Goal: Task Accomplishment & Management: Manage account settings

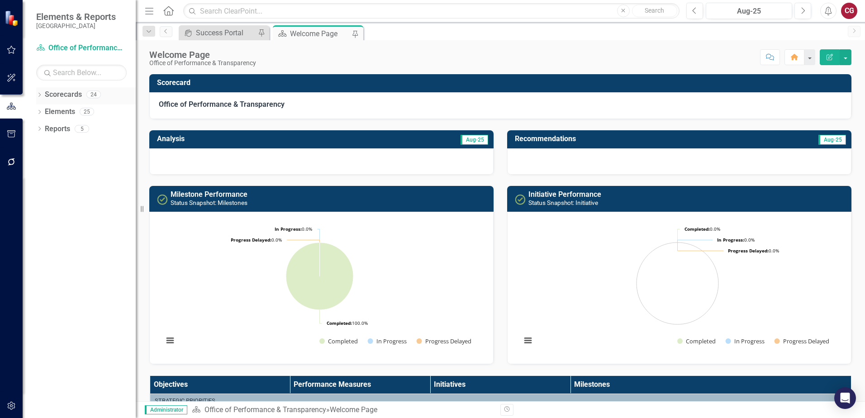
click at [41, 95] on icon "Dropdown" at bounding box center [39, 95] width 6 height 5
click at [76, 114] on link "St. Johns County Strategic Plan" at bounding box center [93, 112] width 86 height 10
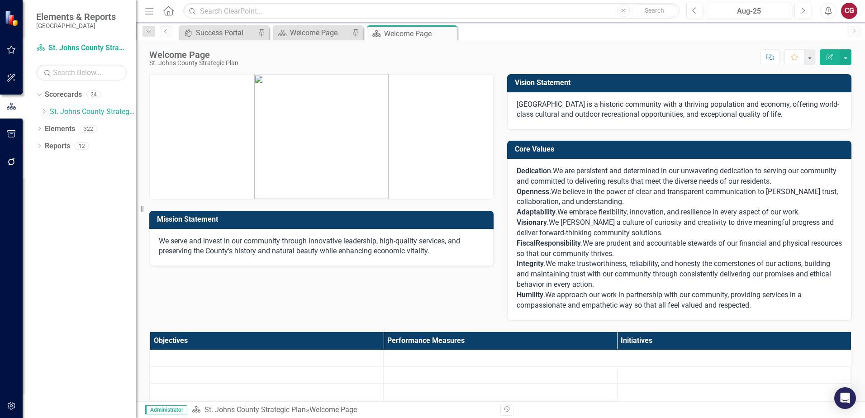
click at [43, 113] on icon "Dropdown" at bounding box center [44, 111] width 7 height 5
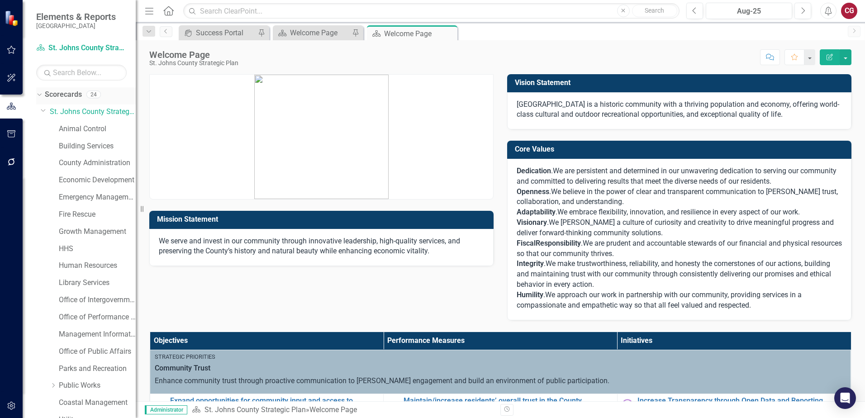
click at [63, 98] on link "Scorecards" at bounding box center [63, 95] width 37 height 10
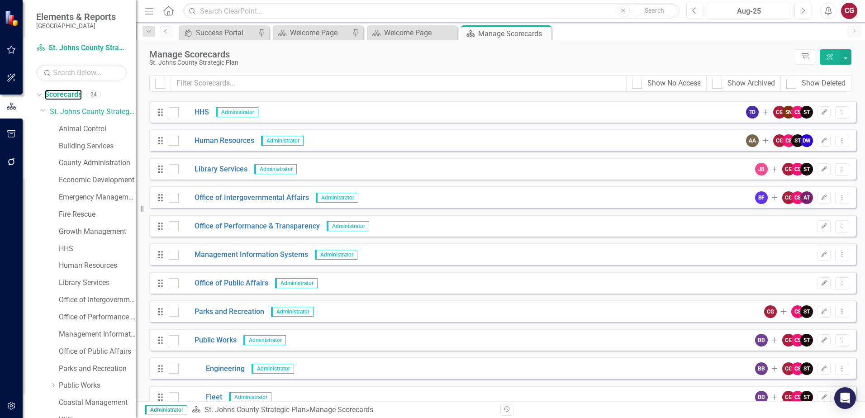
scroll to position [226, 0]
click at [822, 227] on icon "button" at bounding box center [824, 225] width 5 height 5
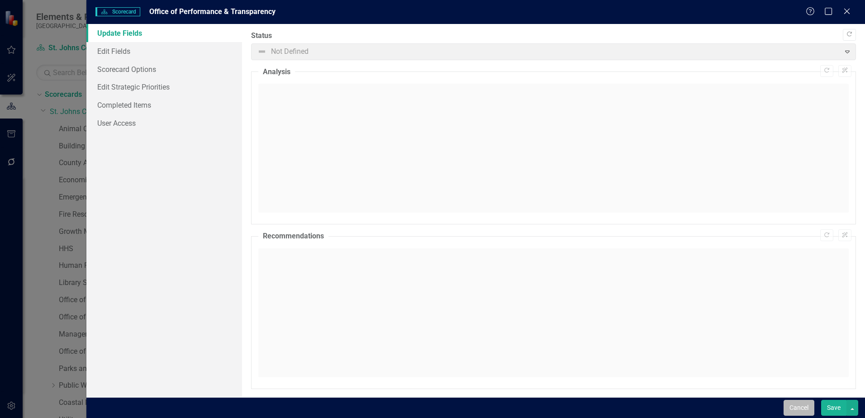
click at [791, 406] on button "Cancel" at bounding box center [799, 408] width 31 height 16
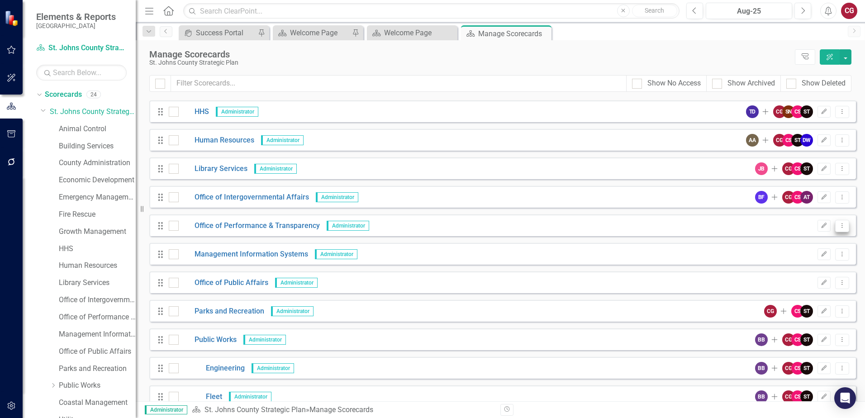
click at [839, 227] on icon "Dropdown Menu" at bounding box center [842, 226] width 8 height 6
click at [805, 276] on link "Copy Forward Copy Forward Scorecard" at bounding box center [792, 274] width 100 height 17
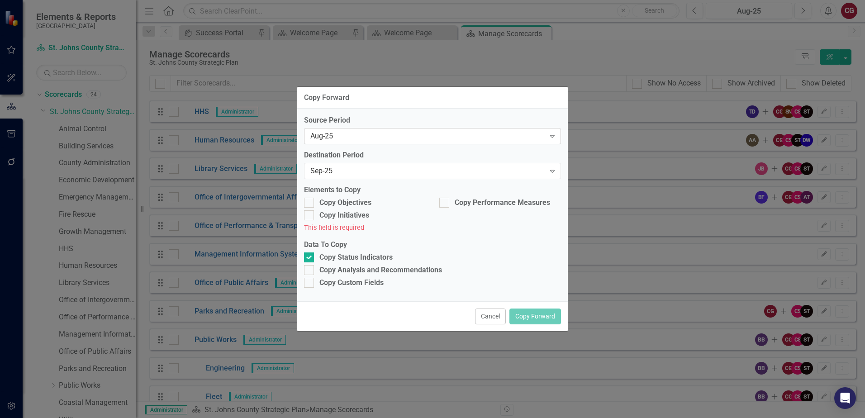
click at [357, 136] on div "Aug-25" at bounding box center [427, 136] width 235 height 10
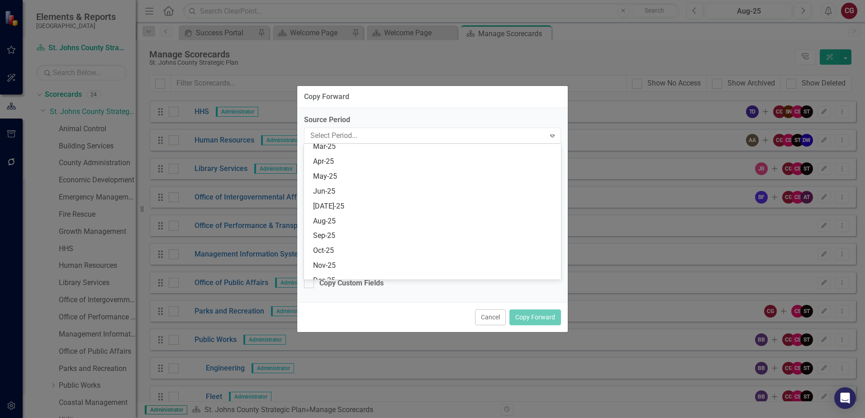
scroll to position [370, 0]
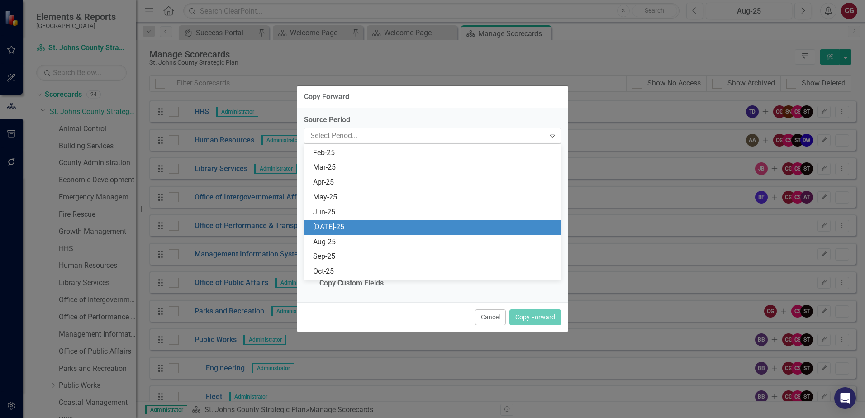
click at [365, 225] on div "[DATE]-25" at bounding box center [434, 227] width 242 height 10
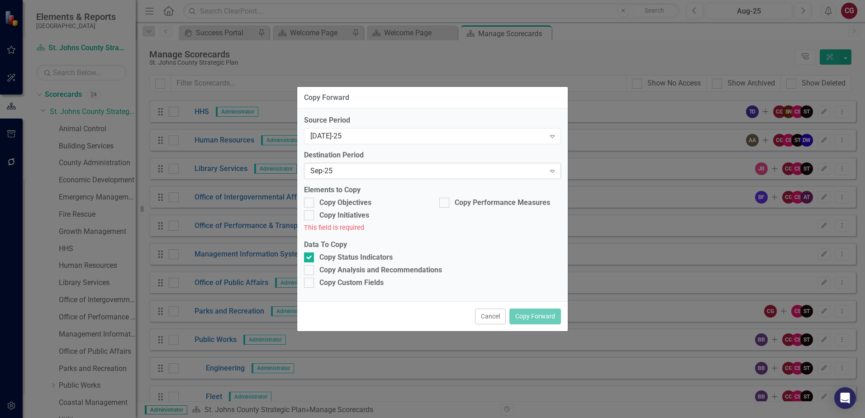
click at [362, 170] on div "Sep-25" at bounding box center [427, 171] width 235 height 10
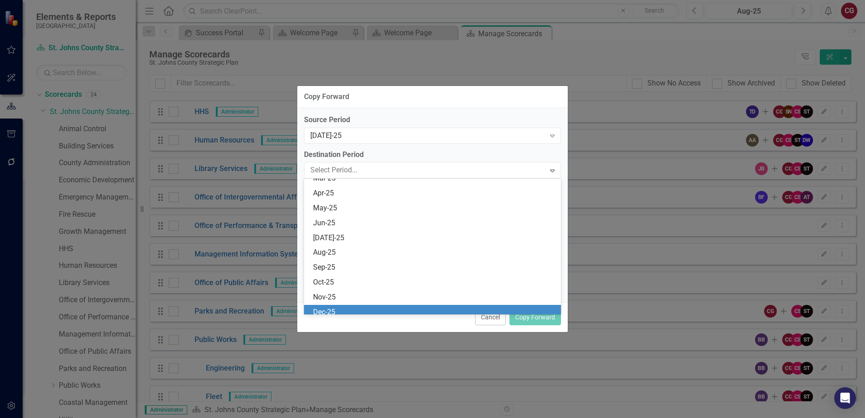
scroll to position [385, 0]
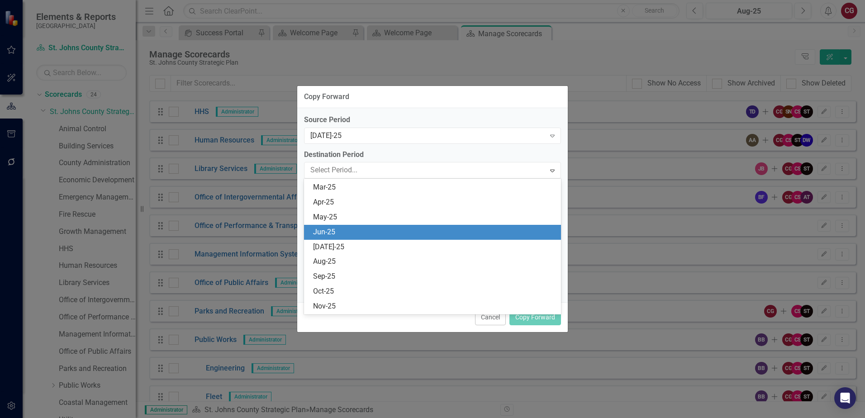
click at [348, 232] on div "Jun-25" at bounding box center [434, 232] width 242 height 10
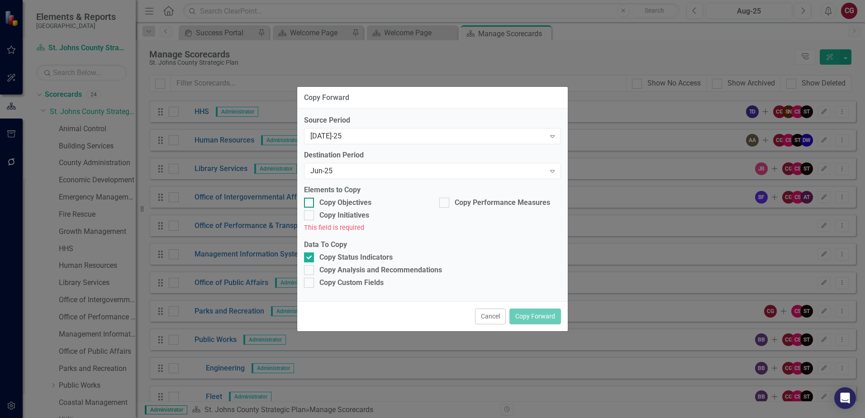
click at [309, 202] on input "Copy Objectives" at bounding box center [307, 201] width 6 height 6
checkbox input "true"
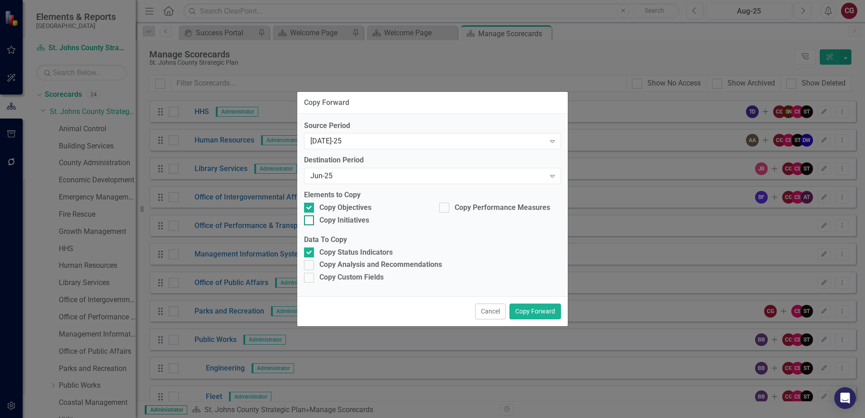
click at [310, 220] on div at bounding box center [309, 220] width 10 height 10
click at [310, 220] on input "Copy Initiatives" at bounding box center [307, 218] width 6 height 6
checkbox input "true"
click at [446, 206] on div at bounding box center [444, 208] width 10 height 10
click at [445, 206] on input "Copy Performance Measures" at bounding box center [442, 206] width 6 height 6
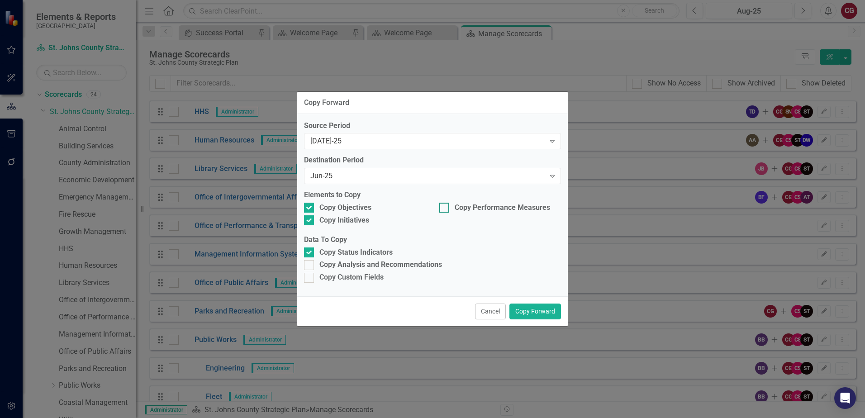
checkbox input "true"
click at [323, 265] on div "Copy Analysis and Recommendations" at bounding box center [380, 265] width 123 height 10
click at [310, 265] on input "Copy Analysis and Recommendations" at bounding box center [307, 263] width 6 height 6
checkbox input "true"
click at [322, 276] on div "Copy Custom Fields" at bounding box center [351, 277] width 64 height 10
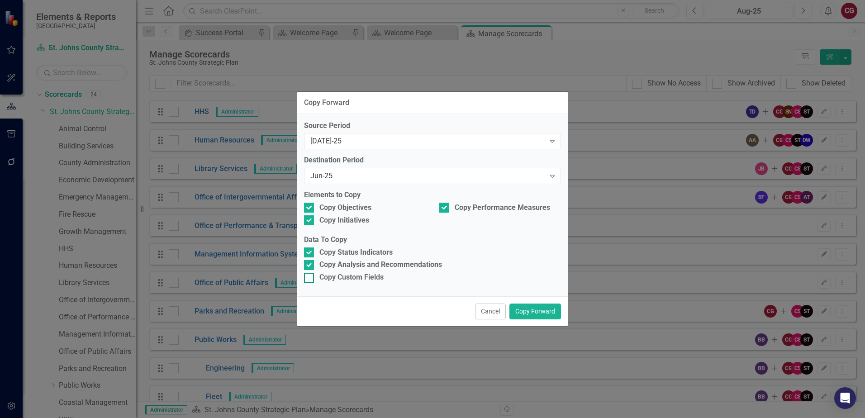
click at [310, 276] on input "Copy Custom Fields" at bounding box center [307, 276] width 6 height 6
checkbox input "true"
click at [534, 314] on button "Copy Forward" at bounding box center [535, 312] width 52 height 16
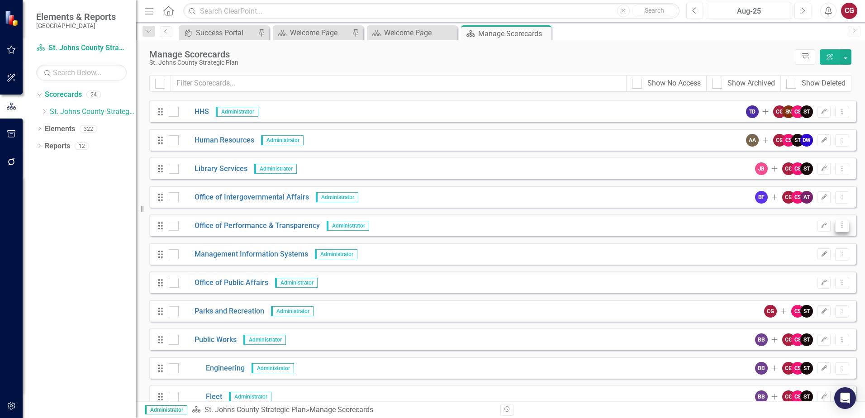
click at [838, 227] on icon "Dropdown Menu" at bounding box center [842, 226] width 8 height 6
click at [779, 280] on link "Copy Forward Copy Forward Scorecard" at bounding box center [792, 274] width 100 height 17
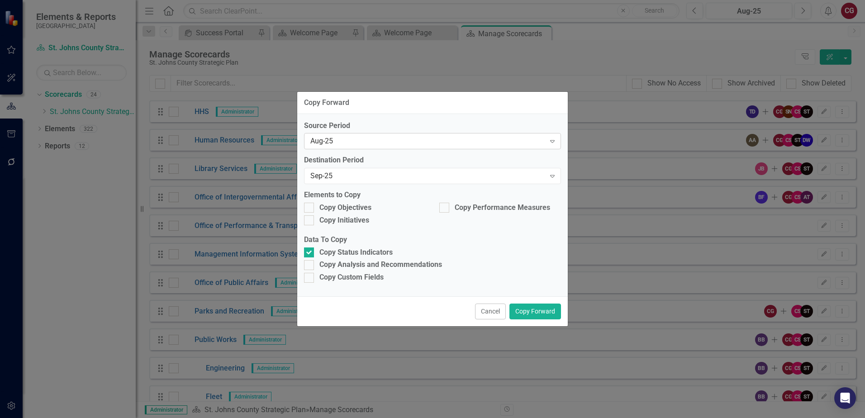
click at [480, 143] on div "Aug-25" at bounding box center [427, 141] width 235 height 10
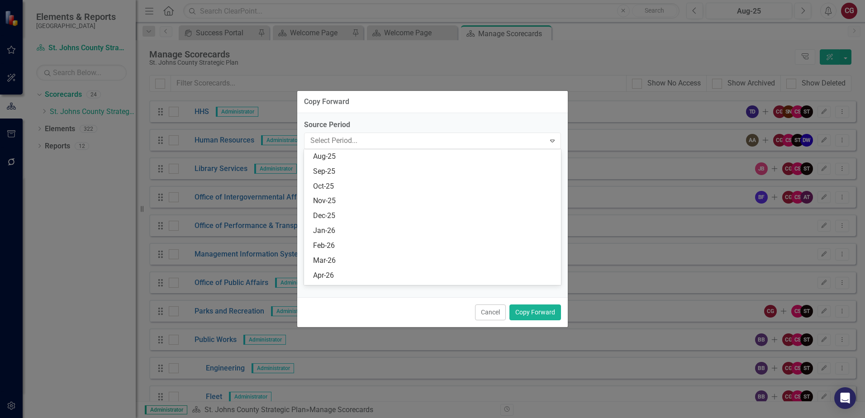
scroll to position [370, 0]
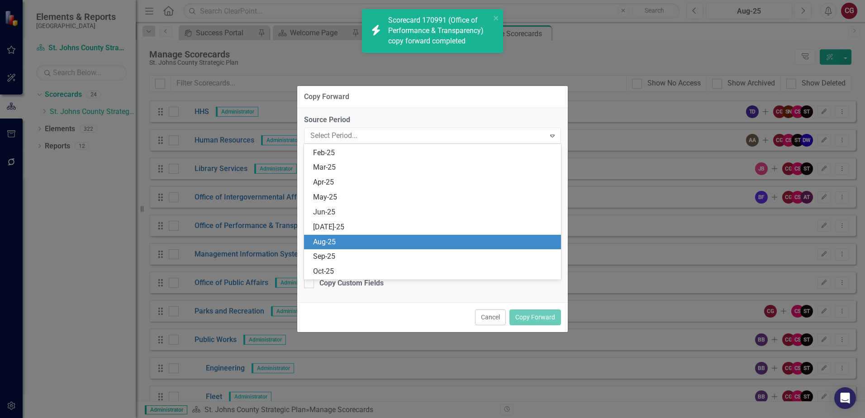
click at [335, 239] on div "Aug-25" at bounding box center [434, 242] width 242 height 10
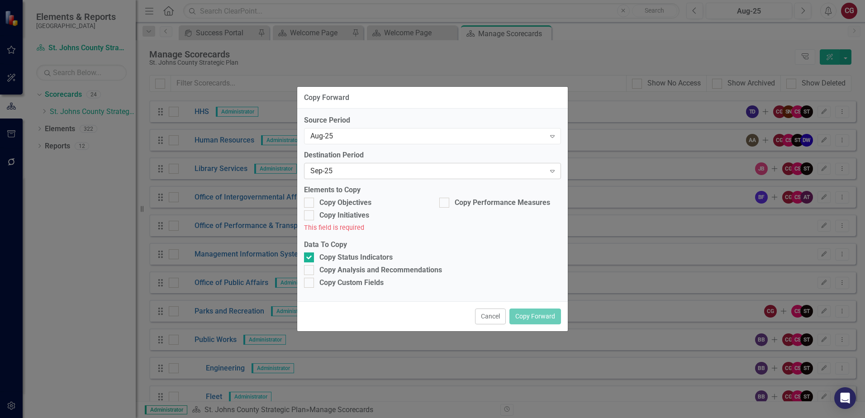
click at [344, 171] on div "Sep-25" at bounding box center [427, 171] width 235 height 10
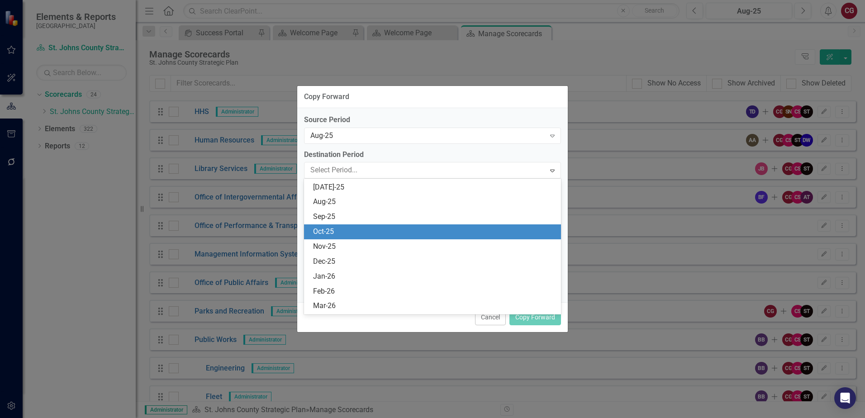
scroll to position [430, 0]
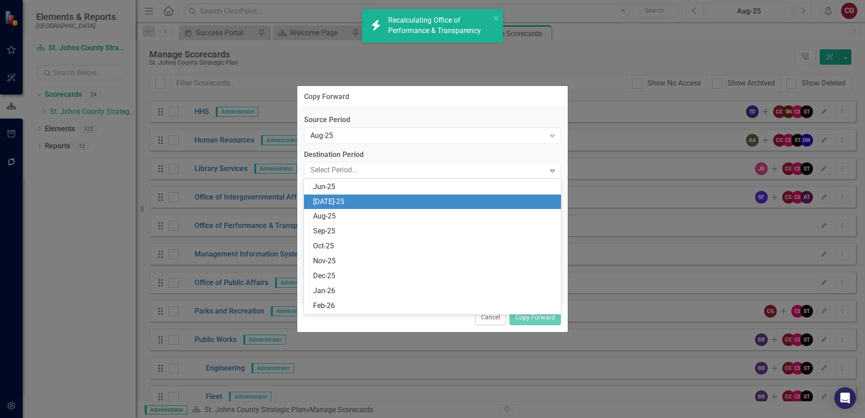
click at [340, 203] on div "[DATE]-25" at bounding box center [434, 202] width 242 height 10
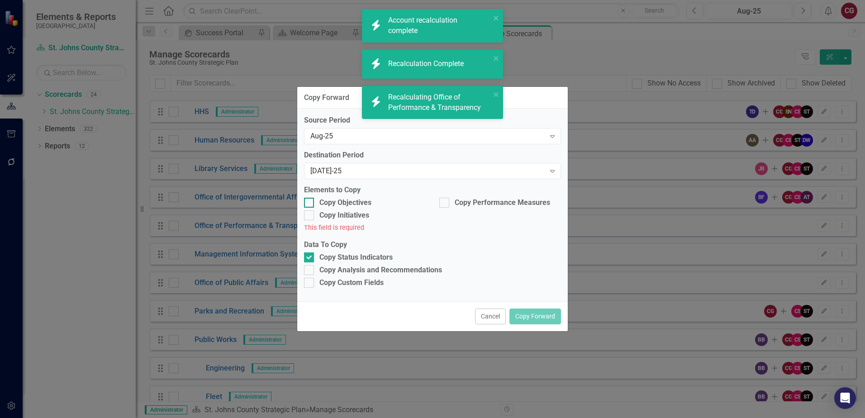
click at [333, 205] on div "Copy Objectives" at bounding box center [345, 203] width 52 height 10
click at [310, 204] on input "Copy Objectives" at bounding box center [307, 201] width 6 height 6
checkbox input "true"
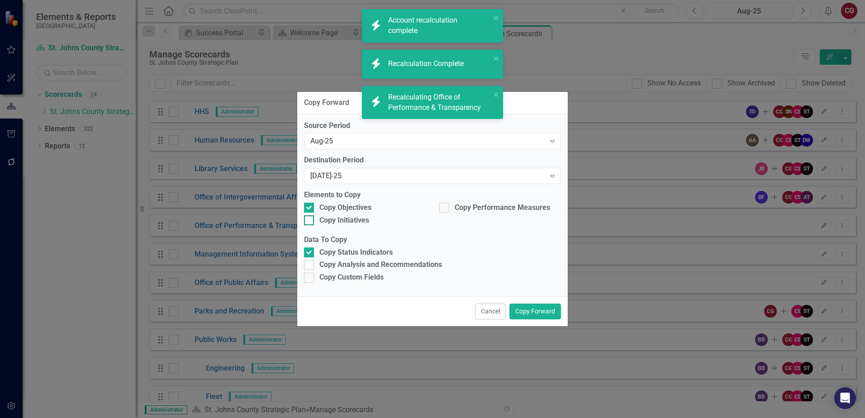
click at [331, 215] on div "Copy Initiatives" at bounding box center [344, 220] width 50 height 10
click at [310, 215] on input "Copy Initiatives" at bounding box center [307, 218] width 6 height 6
checkbox input "true"
click at [477, 204] on div "Copy Performance Measures" at bounding box center [502, 208] width 95 height 10
click at [445, 204] on input "Copy Performance Measures" at bounding box center [442, 206] width 6 height 6
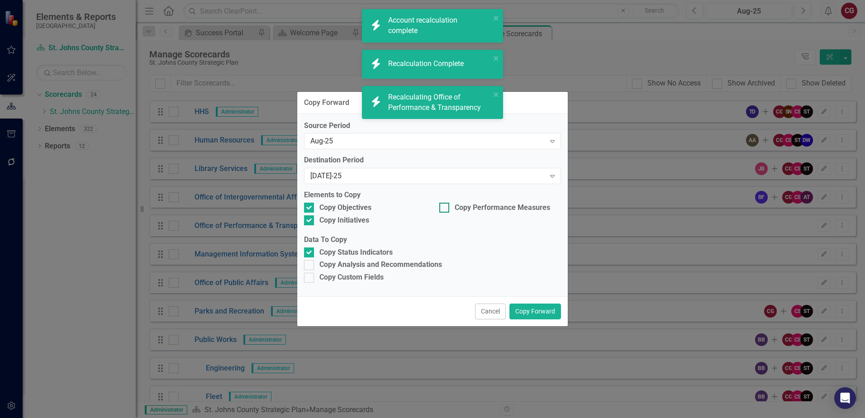
checkbox input "true"
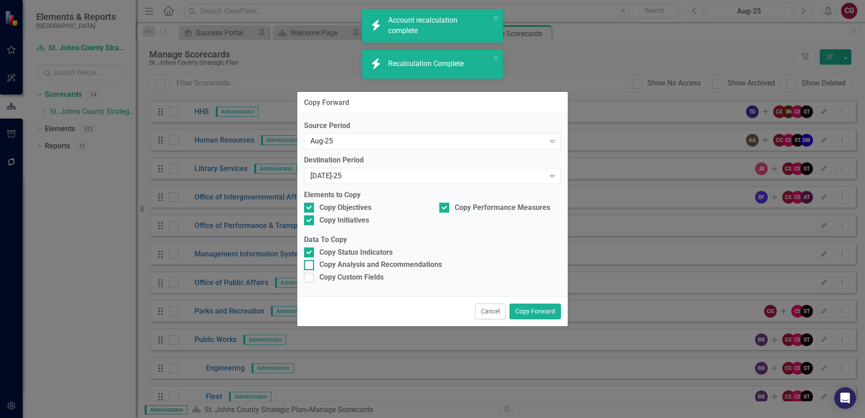
click at [337, 261] on div "Copy Analysis and Recommendations" at bounding box center [380, 265] width 123 height 10
click at [310, 261] on input "Copy Analysis and Recommendations" at bounding box center [307, 263] width 6 height 6
checkbox input "true"
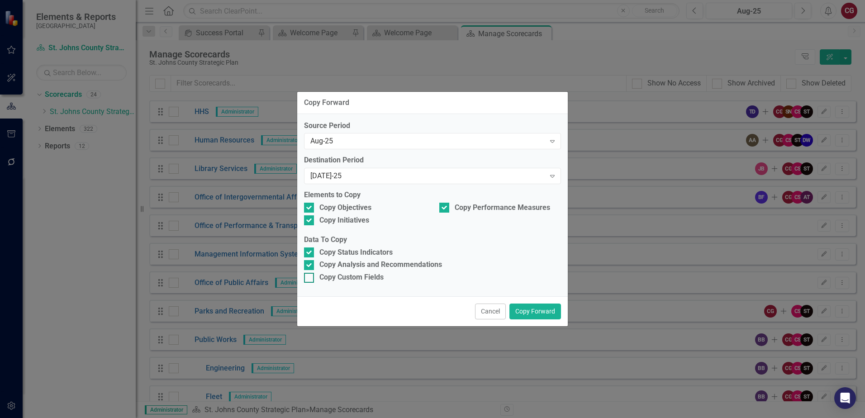
click at [332, 279] on div "Copy Custom Fields" at bounding box center [351, 277] width 64 height 10
click at [310, 279] on input "Copy Custom Fields" at bounding box center [307, 276] width 6 height 6
checkbox input "true"
click at [530, 314] on button "Copy Forward" at bounding box center [535, 312] width 52 height 16
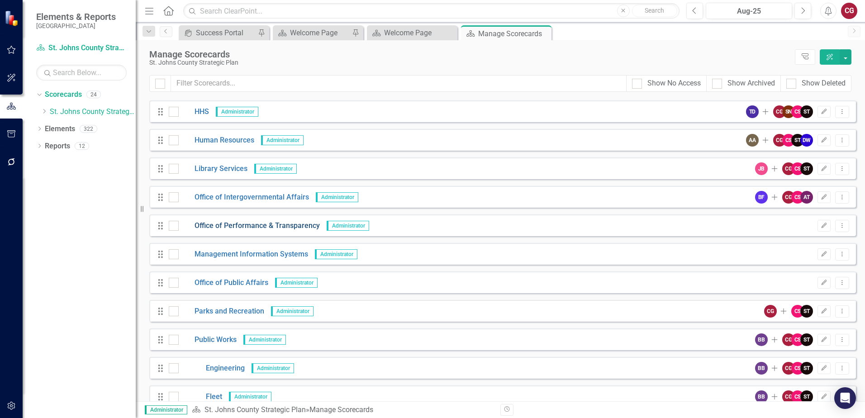
click at [239, 229] on link "Office of Performance & Transparency" at bounding box center [249, 226] width 141 height 10
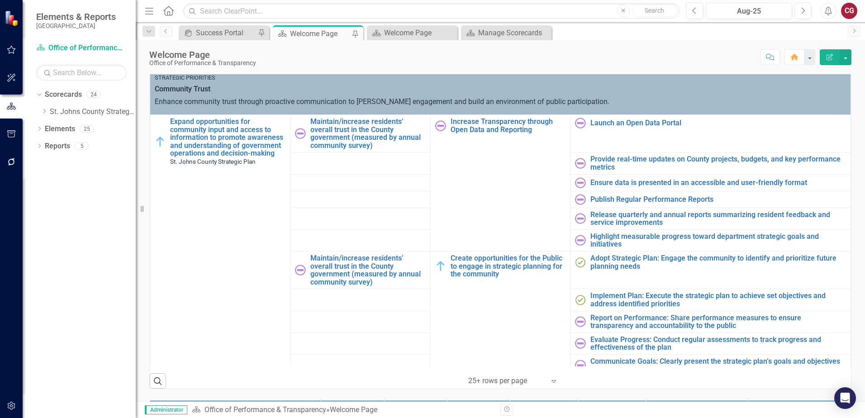
scroll to position [407, 0]
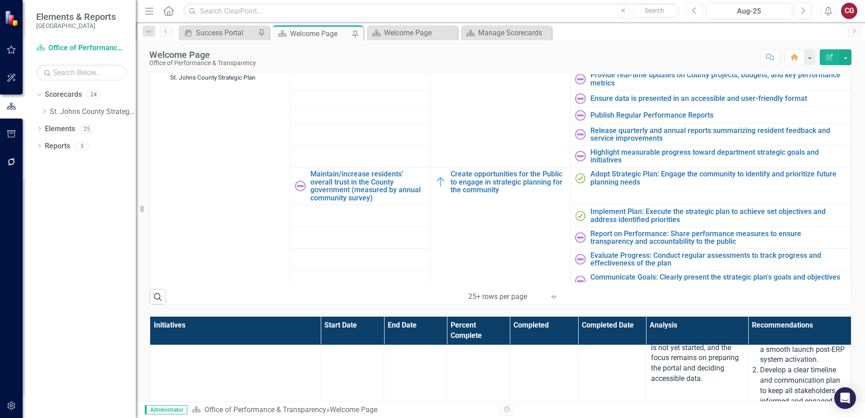
click at [699, 15] on button "Previous" at bounding box center [694, 11] width 17 height 16
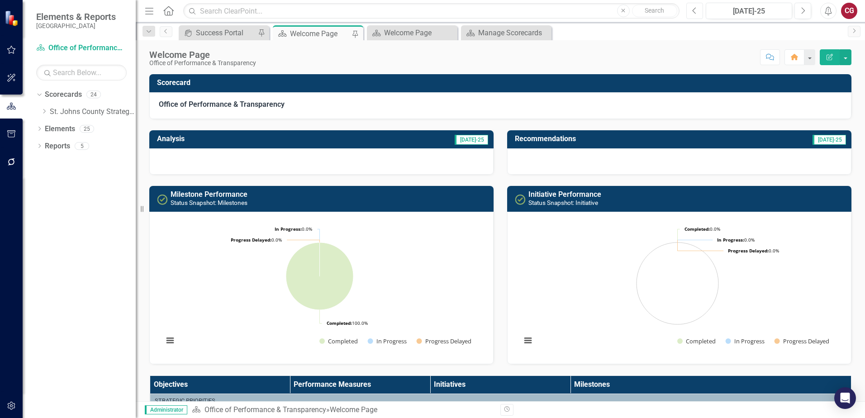
click at [695, 14] on button "Previous" at bounding box center [694, 11] width 17 height 16
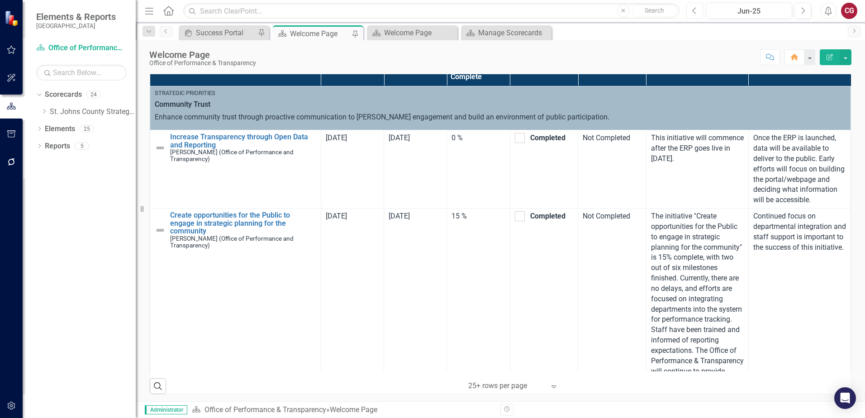
scroll to position [668, 0]
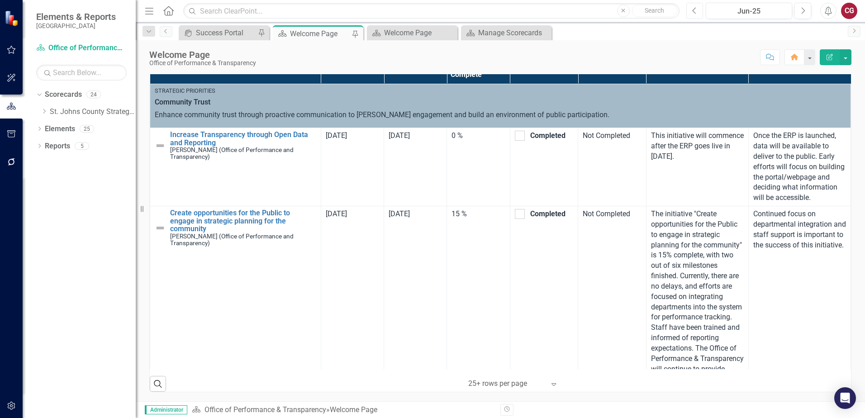
click at [698, 15] on button "Previous" at bounding box center [694, 11] width 17 height 16
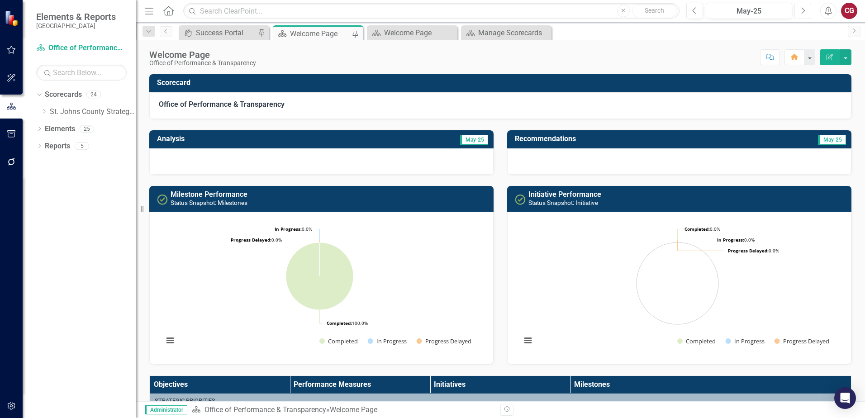
click at [802, 14] on button "Next" at bounding box center [802, 11] width 17 height 16
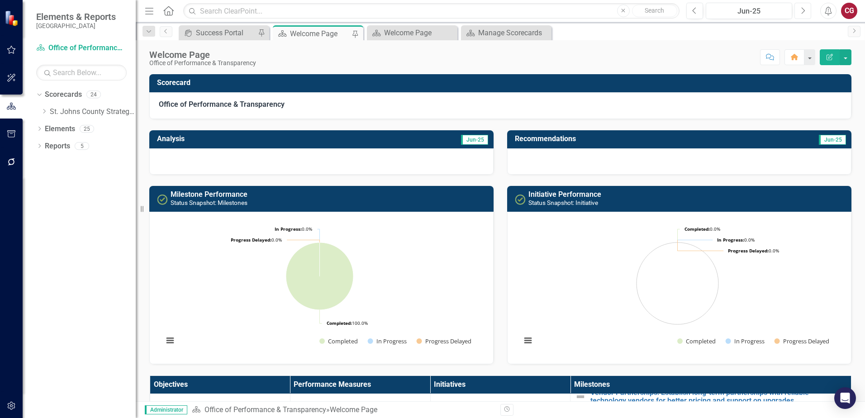
click at [798, 13] on button "Next" at bounding box center [802, 11] width 17 height 16
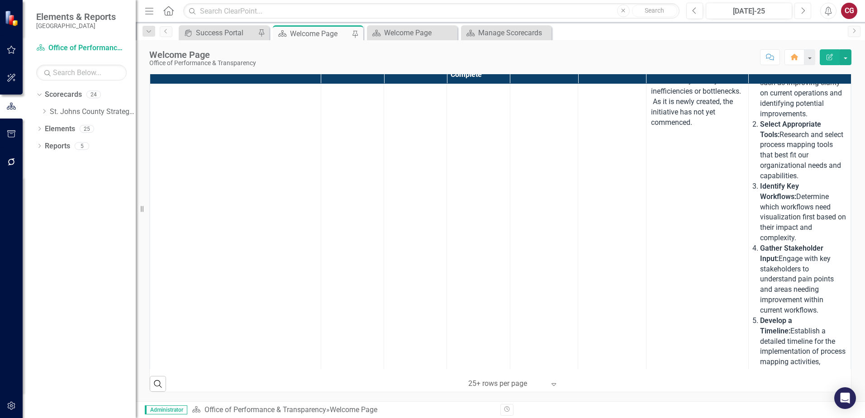
scroll to position [559, 0]
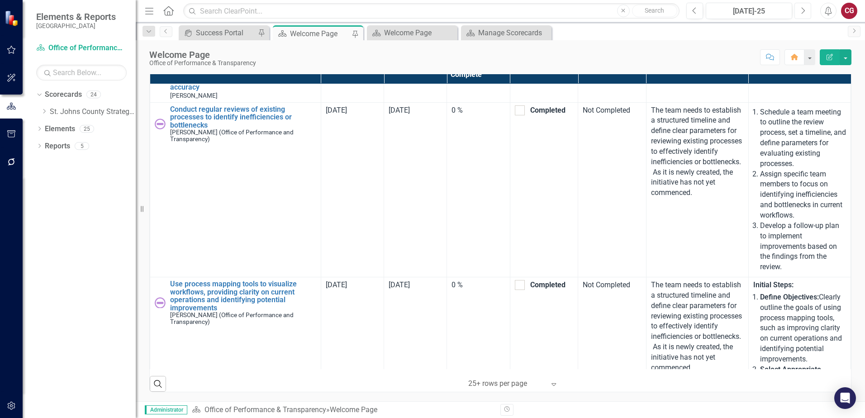
click at [803, 14] on icon "Next" at bounding box center [802, 11] width 5 height 8
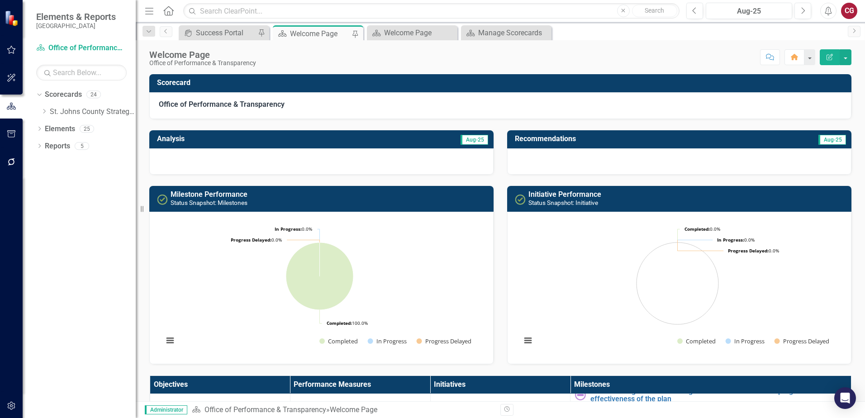
click at [411, 86] on h3 "Scorecard" at bounding box center [502, 83] width 690 height 8
